Goal: Navigation & Orientation: Find specific page/section

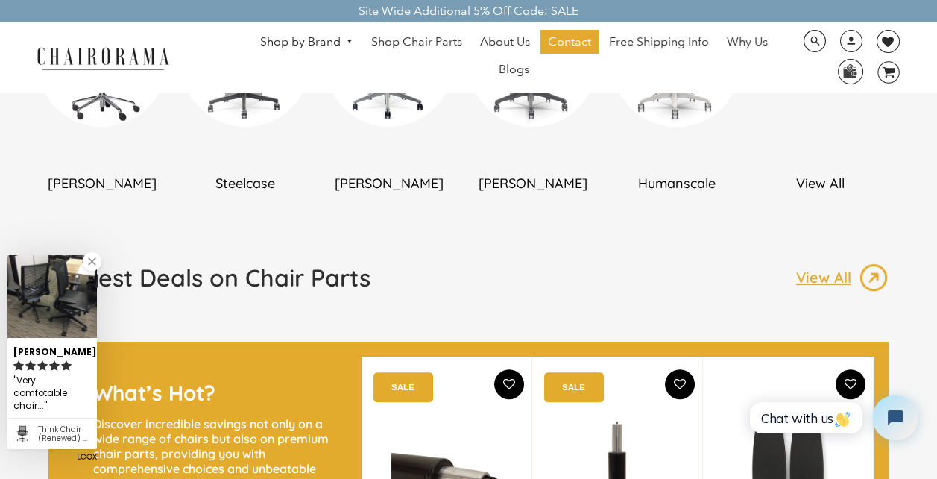
scroll to position [1044, 0]
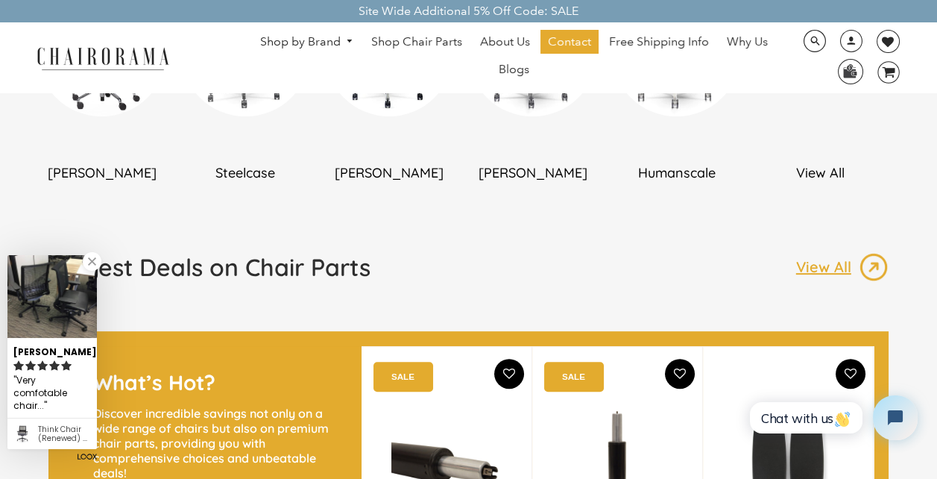
click at [92, 271] on link at bounding box center [92, 261] width 19 height 19
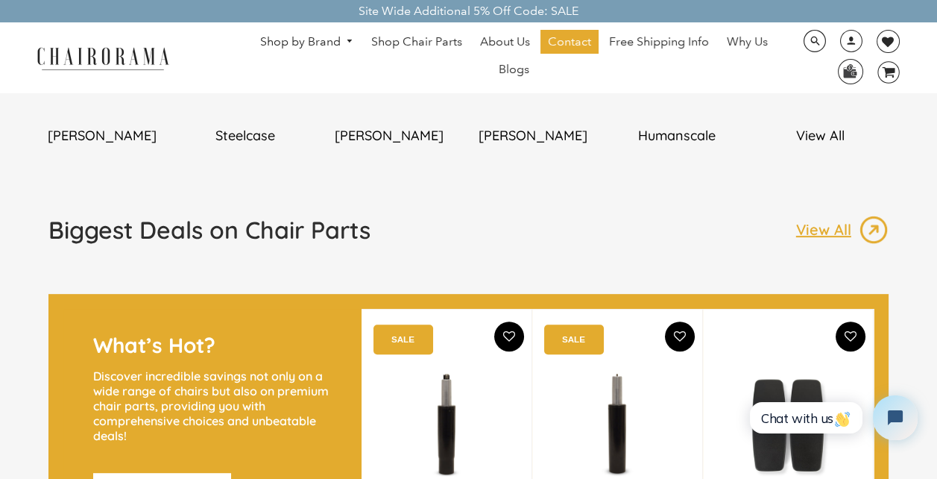
scroll to position [1268, 0]
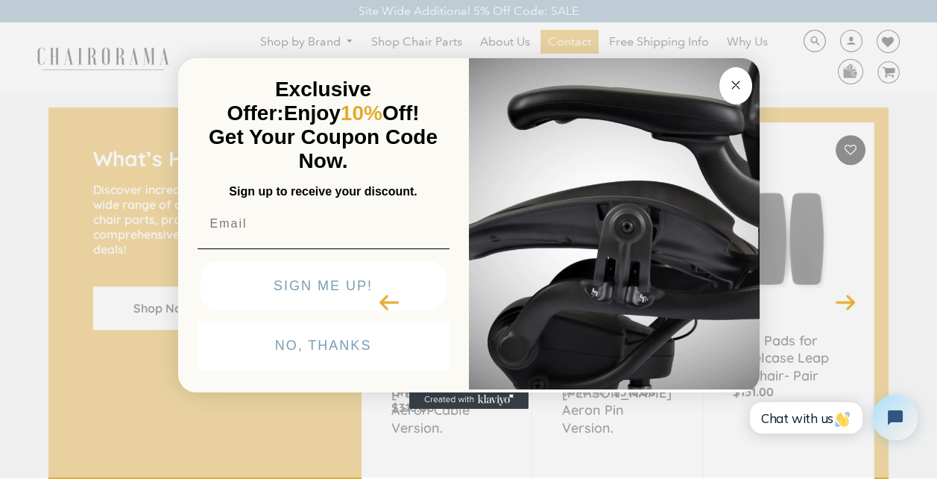
click at [731, 98] on button "Close dialog" at bounding box center [736, 85] width 33 height 37
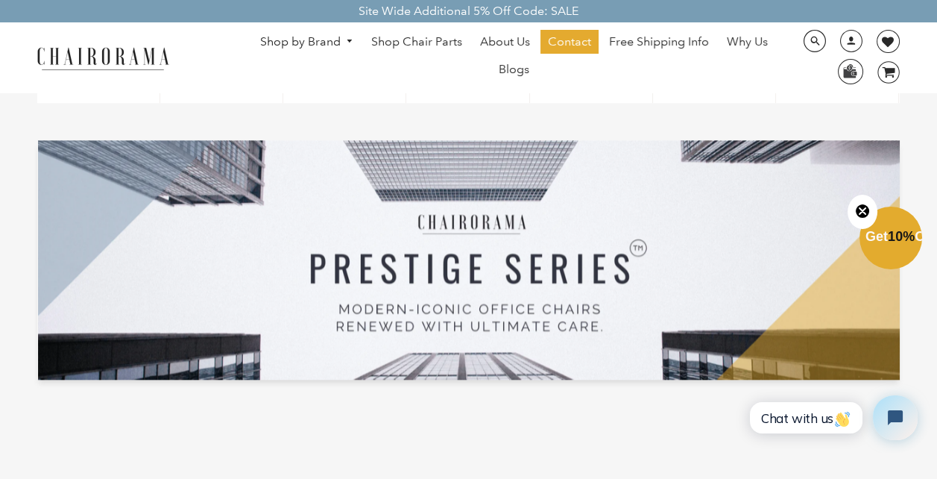
scroll to position [2386, 0]
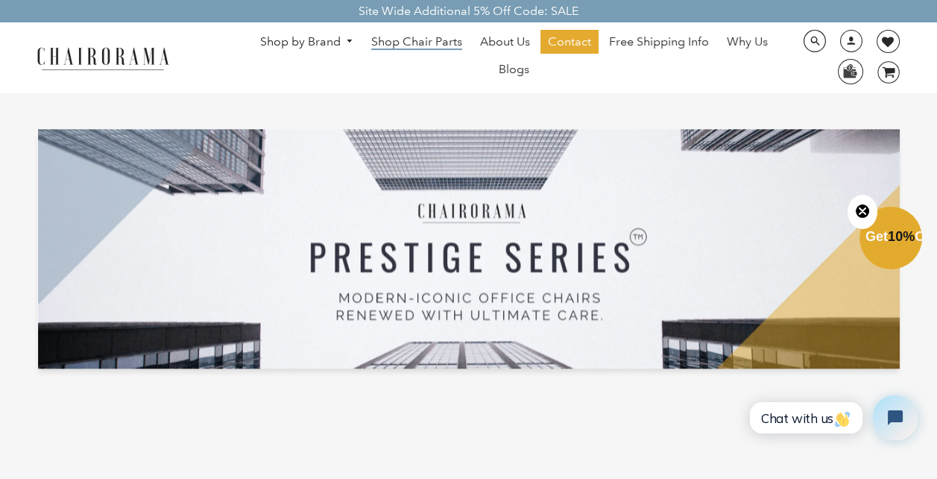
click at [415, 40] on span "Shop Chair Parts" at bounding box center [416, 42] width 91 height 16
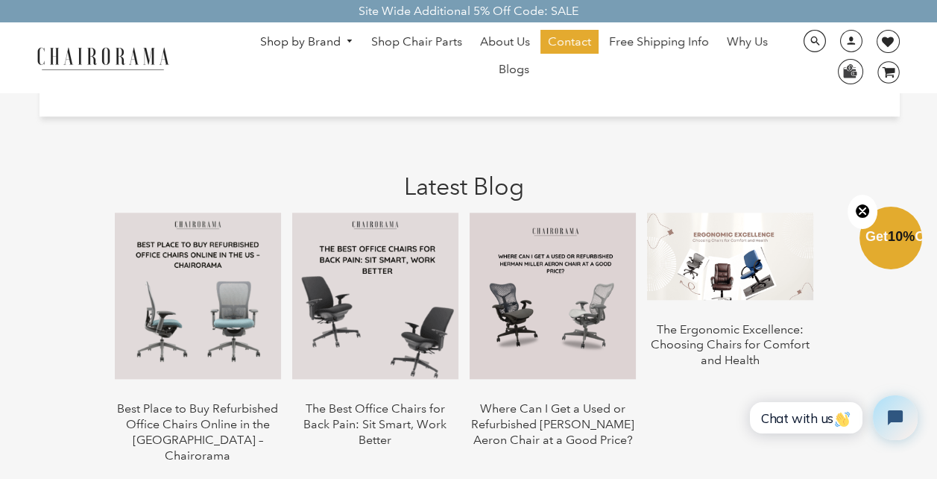
scroll to position [2312, 0]
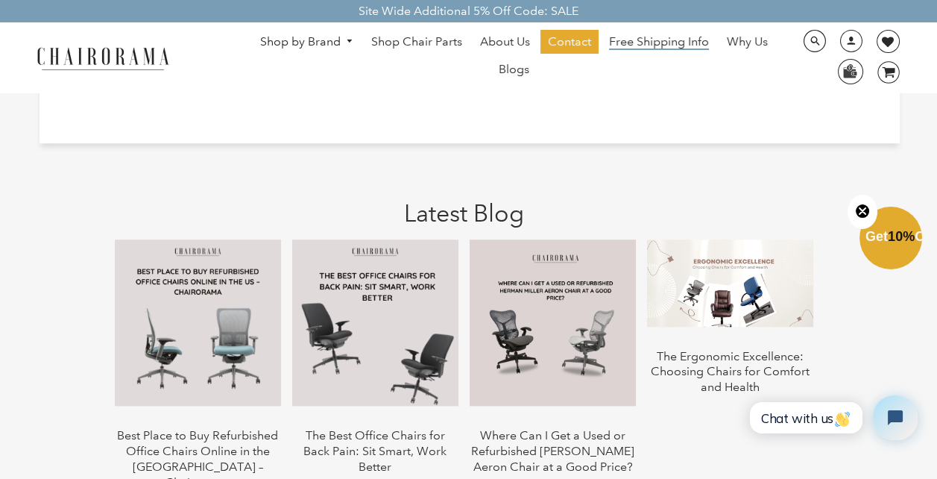
click at [637, 40] on span "Free Shipping Info" at bounding box center [659, 42] width 100 height 16
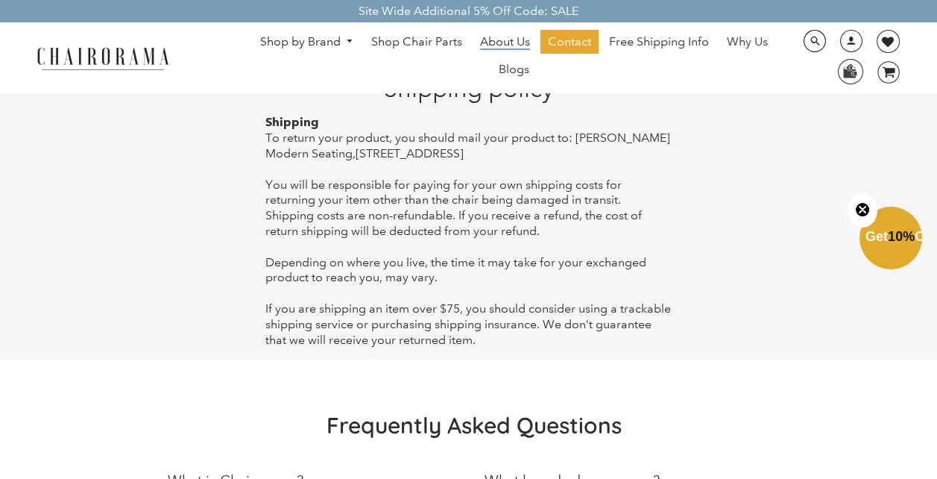
click at [498, 35] on span "About Us" at bounding box center [505, 42] width 50 height 16
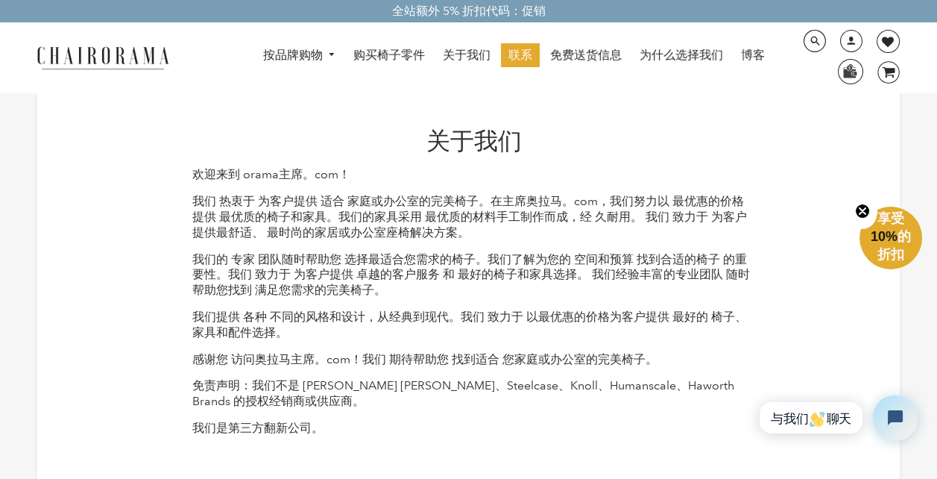
click at [300, 54] on font "按品牌购物" at bounding box center [293, 55] width 60 height 14
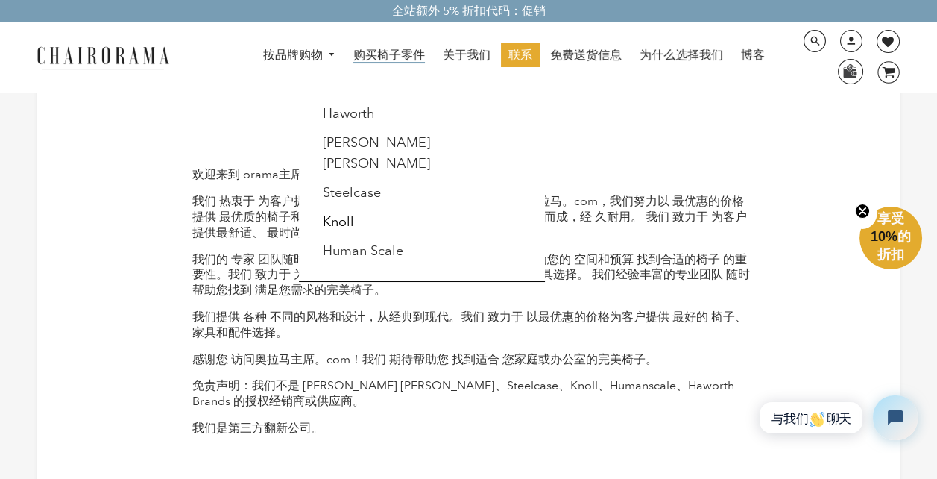
click at [381, 54] on span "购买椅子零件" at bounding box center [389, 56] width 72 height 16
